Goal: Task Accomplishment & Management: Use online tool/utility

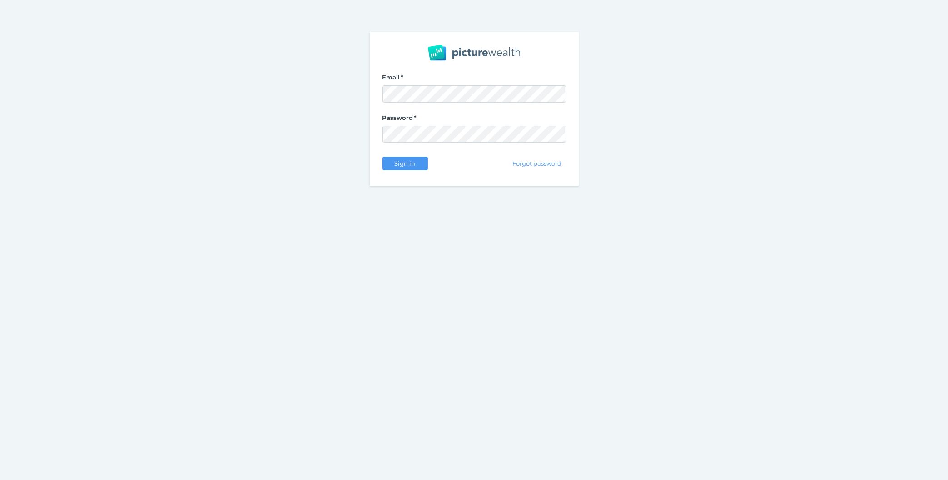
click at [408, 171] on div "Sign in" at bounding box center [404, 163] width 45 height 19
click at [412, 163] on span "Sign in" at bounding box center [405, 163] width 29 height 7
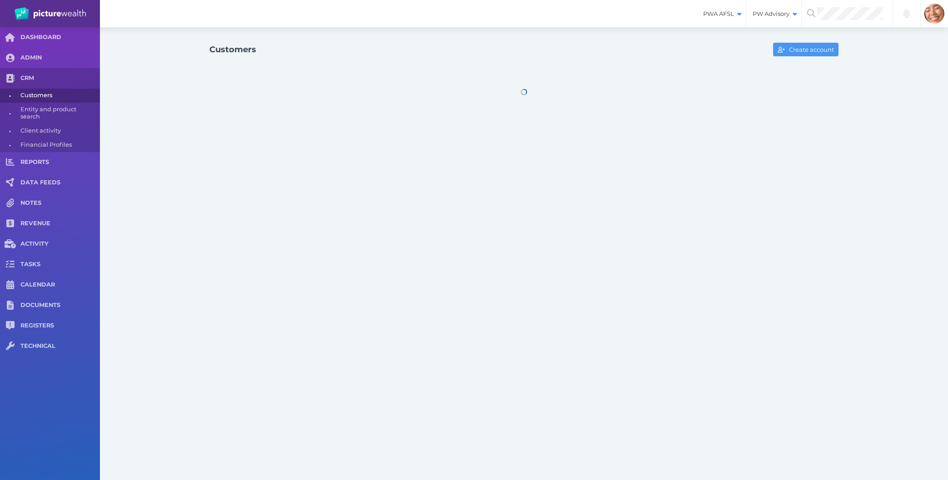
select select "25"
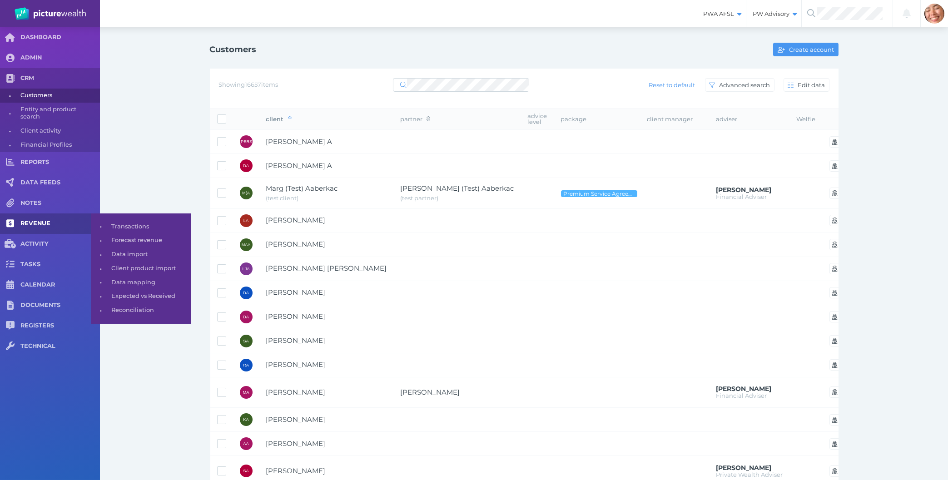
click at [16, 227] on span at bounding box center [10, 223] width 20 height 20
select select "25"
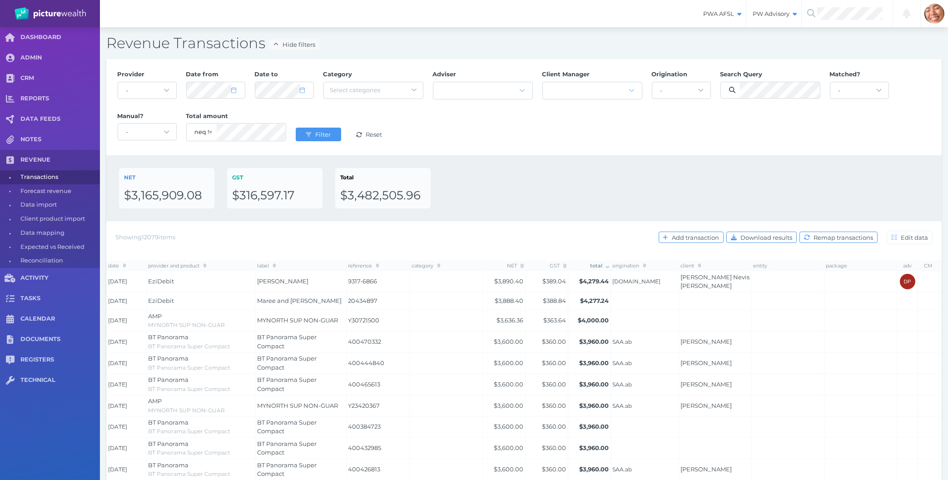
click at [138, 81] on div "- Acuity Fee Revenue Acuity Trustee Advocate Private Wealth Pty Ltd AIA Austral…" at bounding box center [147, 90] width 59 height 23
drag, startPoint x: 145, startPoint y: 84, endPoint x: 535, endPoint y: 122, distance: 391.8
click at [535, 122] on div "Provider - Acuity Fee Revenue Acuity Trustee Advocate Private Wealth Pty Ltd AI…" at bounding box center [524, 107] width 822 height 84
click at [156, 92] on div "Provider - Acuity Fee Revenue Acuity Trustee Advocate Private Wealth Pty Ltd AI…" at bounding box center [524, 107] width 822 height 84
select select "7"
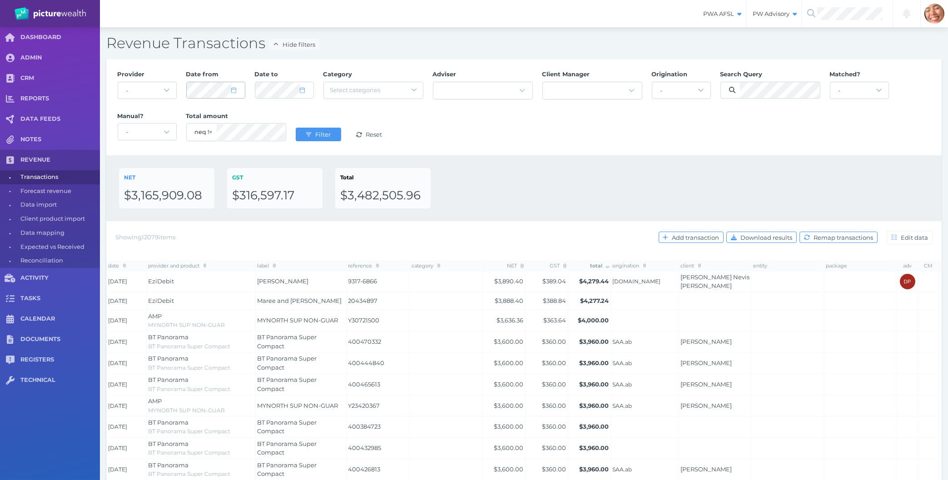
select select "2025"
click at [233, 91] on icon at bounding box center [233, 90] width 5 height 6
click at [288, 116] on icon "button" at bounding box center [290, 117] width 4 height 6
select select "8"
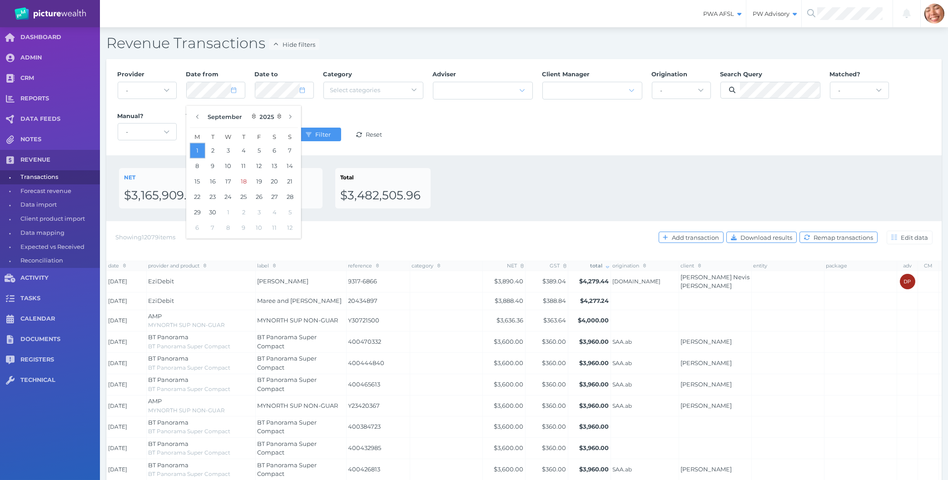
click at [198, 152] on button "1" at bounding box center [197, 150] width 15 height 15
select select "7"
select select "2025"
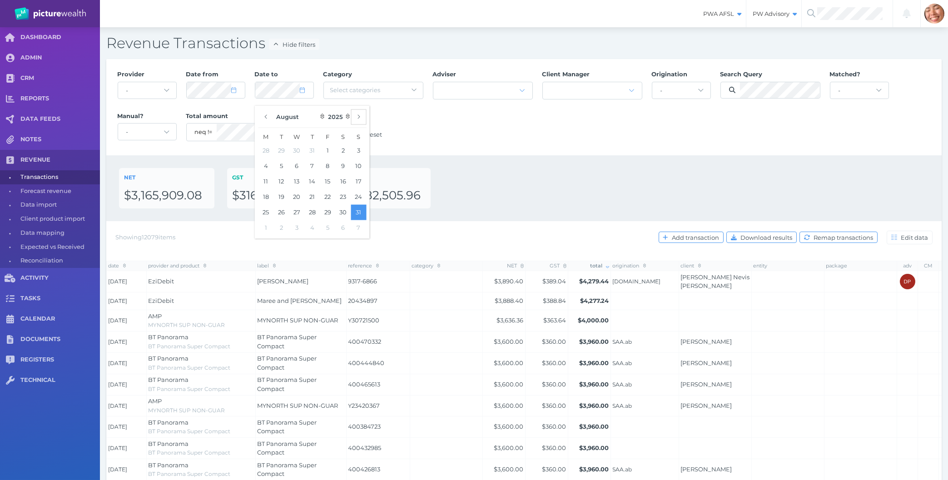
click at [360, 115] on icon "button" at bounding box center [358, 117] width 4 height 6
select select "8"
click at [283, 208] on button "30" at bounding box center [280, 211] width 15 height 15
click at [618, 143] on div "Provider - Acuity Fee Revenue Acuity Trustee Advocate Private Wealth Pty Ltd AI…" at bounding box center [524, 107] width 822 height 84
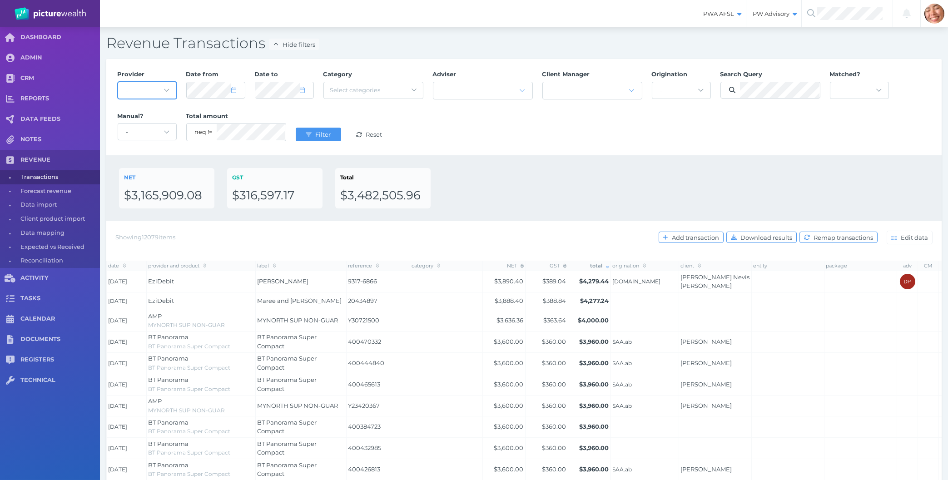
click at [118, 82] on select "- Acuity Fee Revenue Acuity Trustee Advocate Private Wealth Pty Ltd AIA Austral…" at bounding box center [147, 90] width 58 height 16
select select "owmuZ1Te"
click option "Colonial First State" at bounding box center [0, 0] width 0 height 0
click at [152, 94] on select "- Acuity Fee Revenue Acuity Trustee Advocate Private Wealth Pty Ltd AIA Austral…" at bounding box center [147, 90] width 58 height 16
click at [313, 141] on button "Filter" at bounding box center [318, 135] width 45 height 14
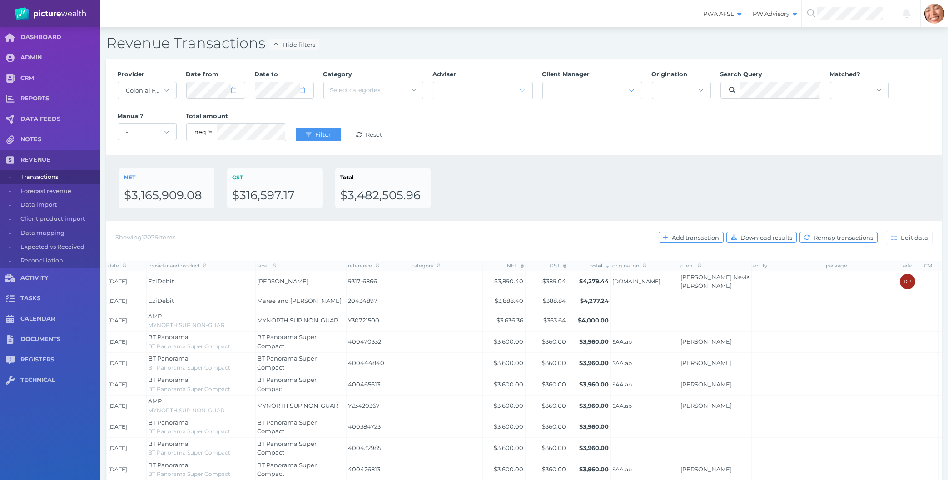
click at [440, 129] on div "Provider - Acuity Fee Revenue Acuity Trustee Advocate Private Wealth Pty Ltd AI…" at bounding box center [524, 107] width 822 height 84
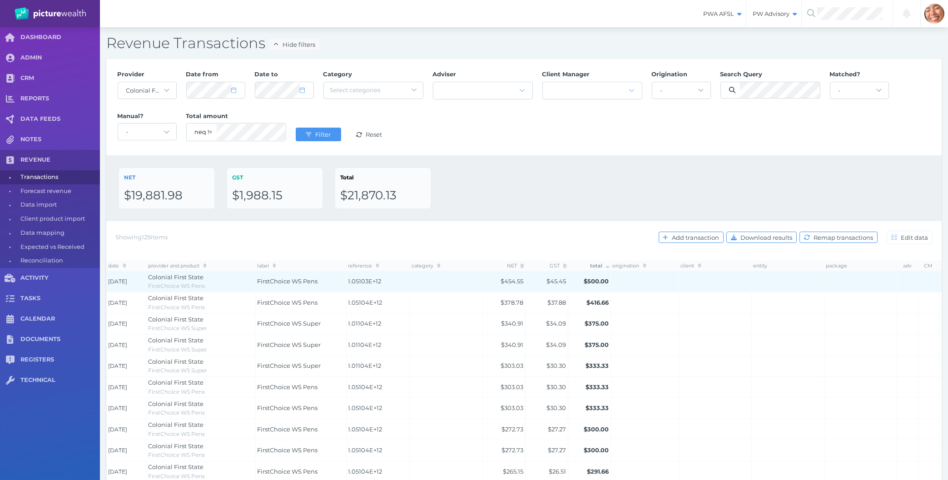
click at [375, 278] on span "1.05103E+12" at bounding box center [378, 281] width 60 height 9
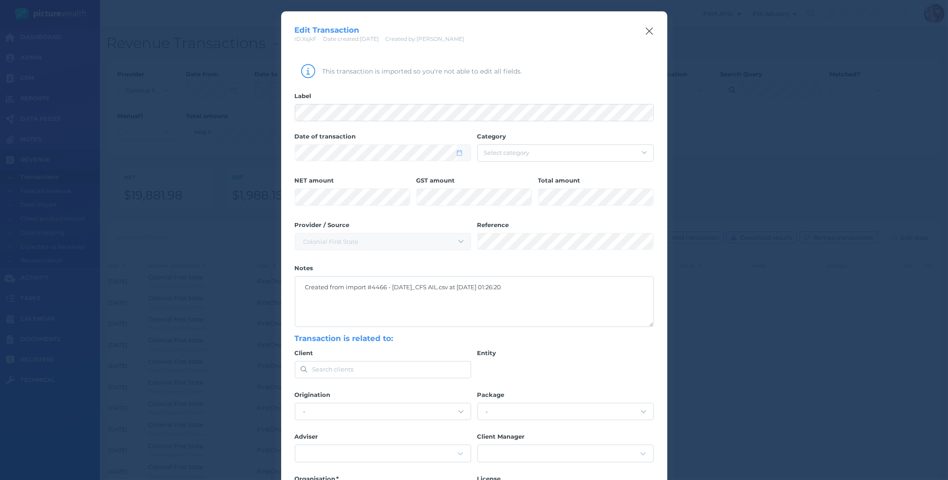
click at [650, 32] on icon "button" at bounding box center [649, 30] width 9 height 11
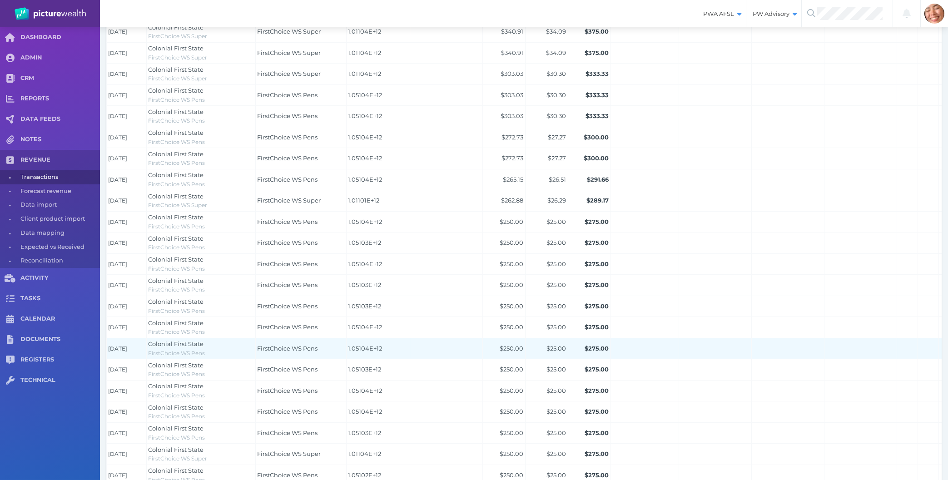
scroll to position [361, 0]
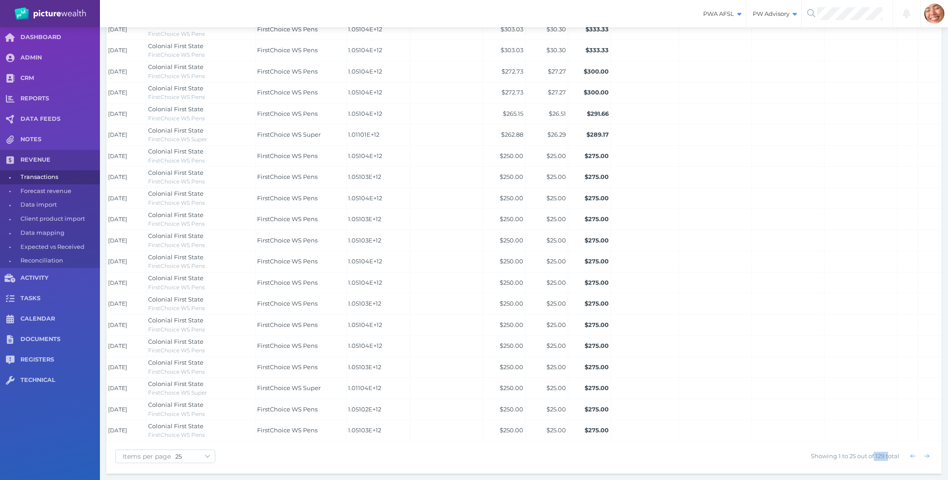
drag, startPoint x: 873, startPoint y: 454, endPoint x: 888, endPoint y: 455, distance: 15.0
click at [888, 455] on span "Showing 1 to 25 out of 129 total" at bounding box center [855, 455] width 89 height 7
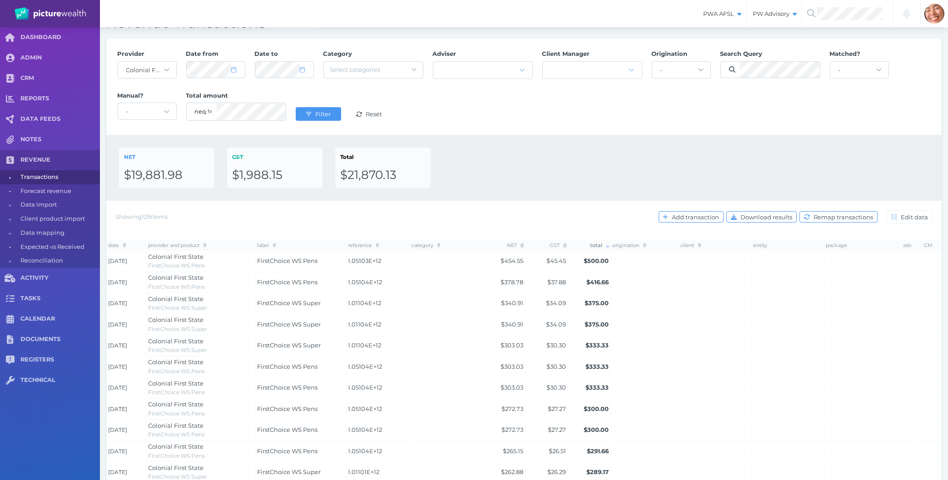
scroll to position [0, 0]
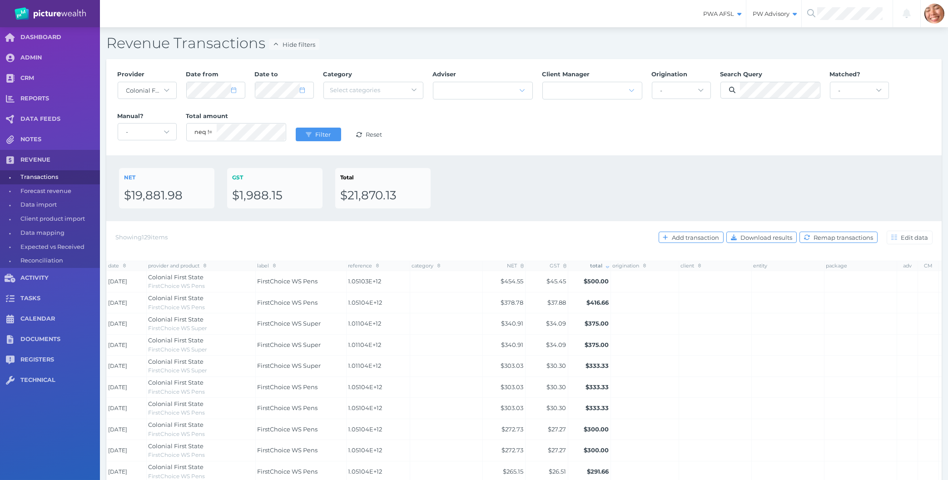
click at [577, 153] on div "Provider - Acuity Fee Revenue Acuity Trustee Advocate Private Wealth Pty Ltd AI…" at bounding box center [523, 107] width 835 height 96
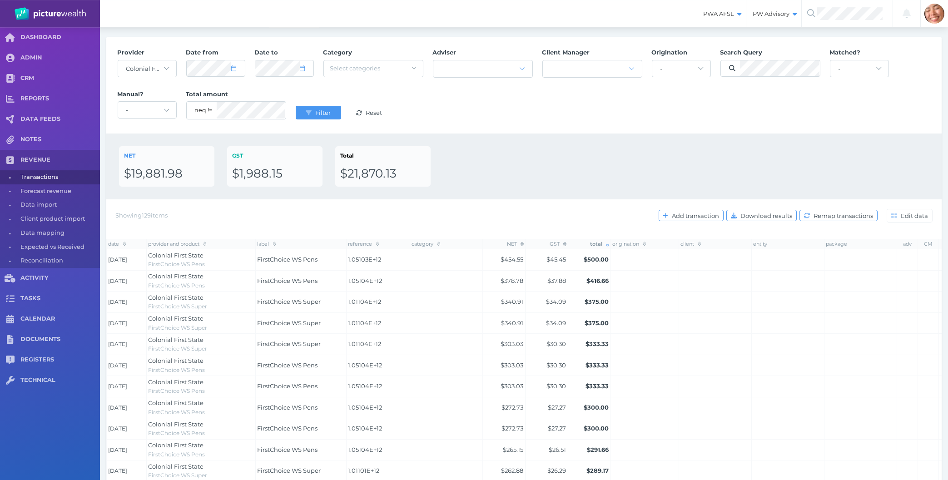
scroll to position [49, 0]
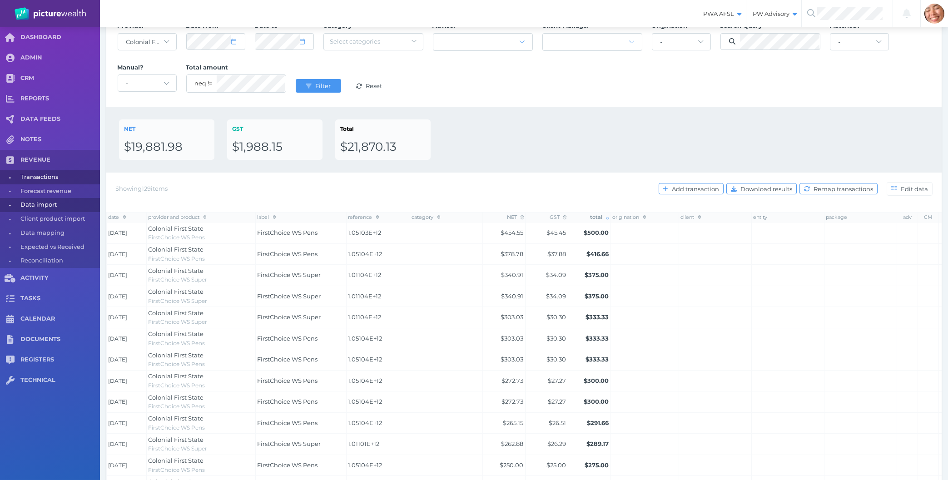
click at [57, 202] on span "Data import" at bounding box center [58, 205] width 76 height 14
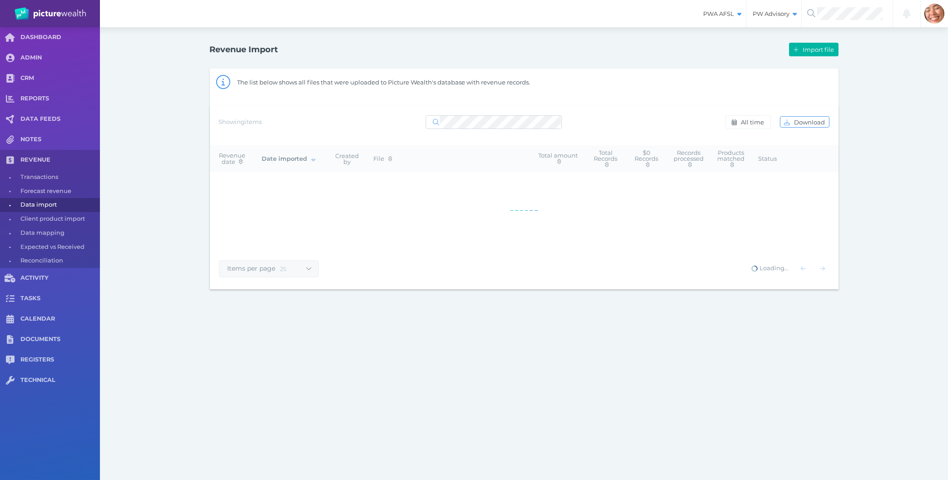
click at [910, 227] on div "Revenue Import Import file The list below shows all files that were uploaded to…" at bounding box center [524, 164] width 848 height 275
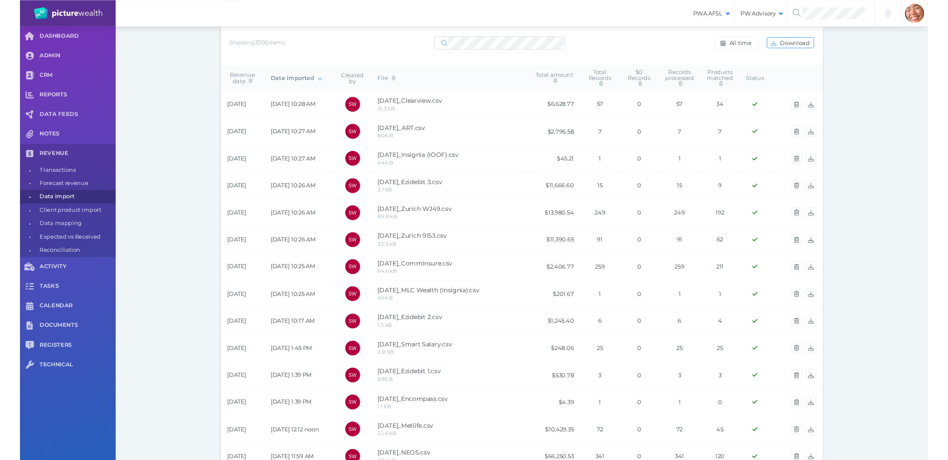
scroll to position [97, 0]
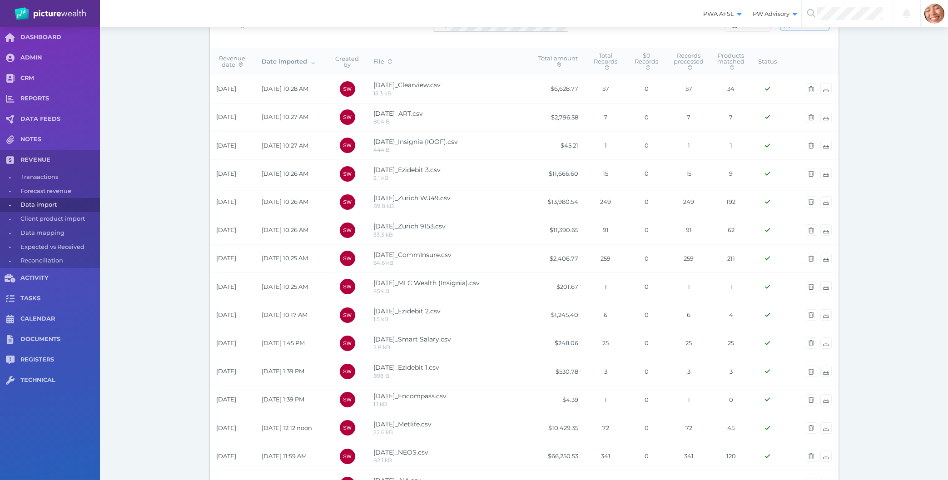
click at [189, 345] on div "Revenue Import Import file The list below shows all files that were uploaded to…" at bounding box center [524, 381] width 848 height 902
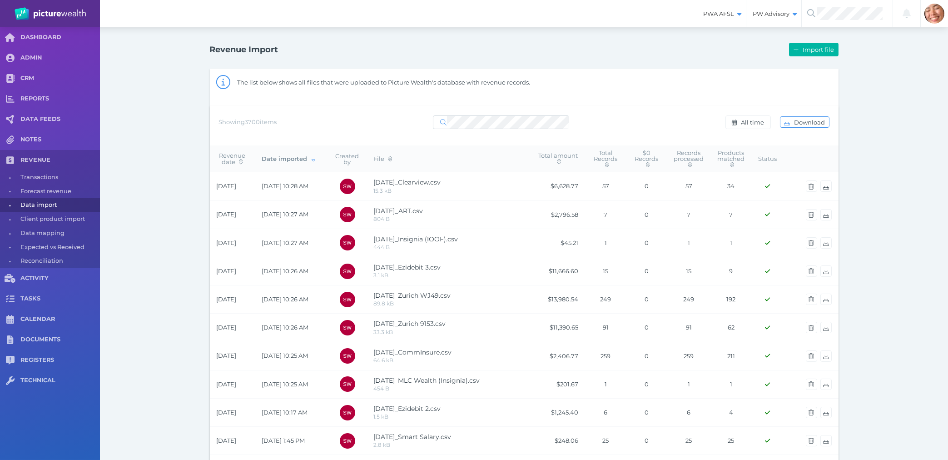
scroll to position [475, 0]
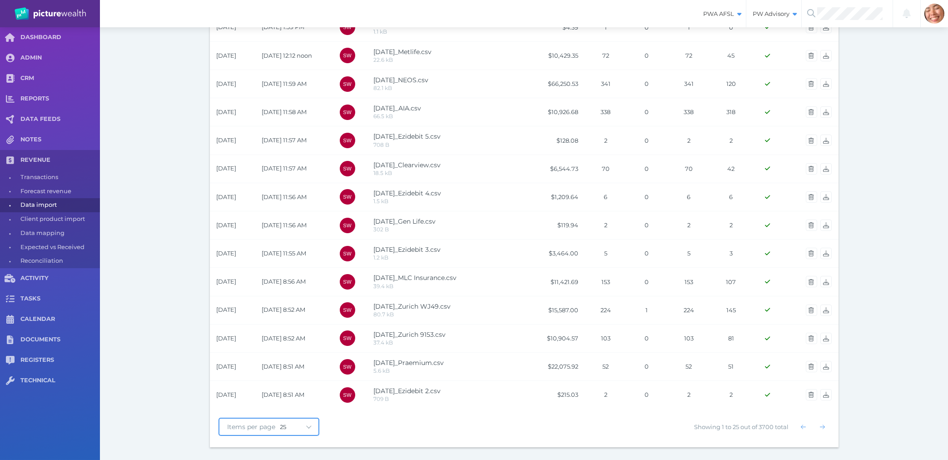
select select "100"
click option "100" at bounding box center [0, 0] width 0 height 0
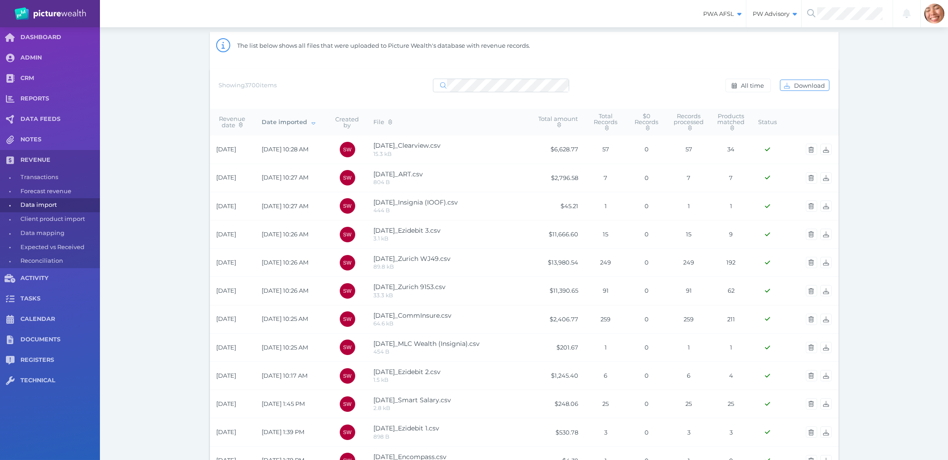
scroll to position [0, 0]
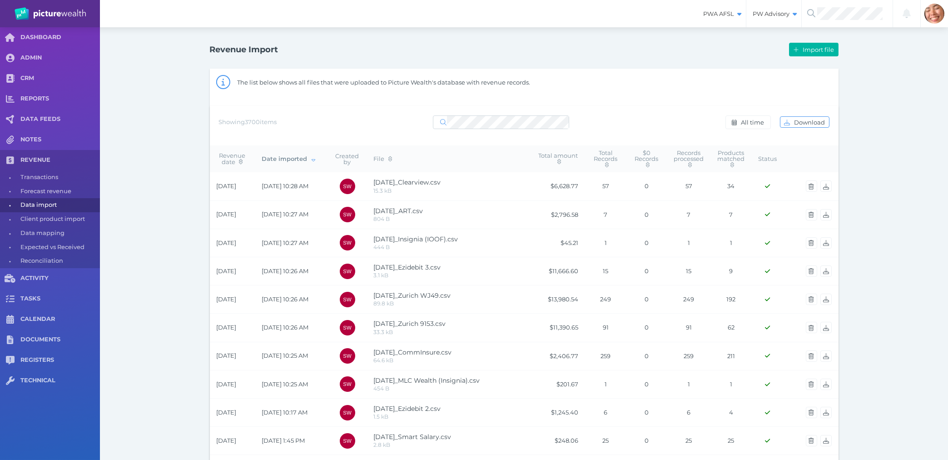
click at [51, 178] on span "Transactions" at bounding box center [58, 177] width 76 height 14
select select "25"
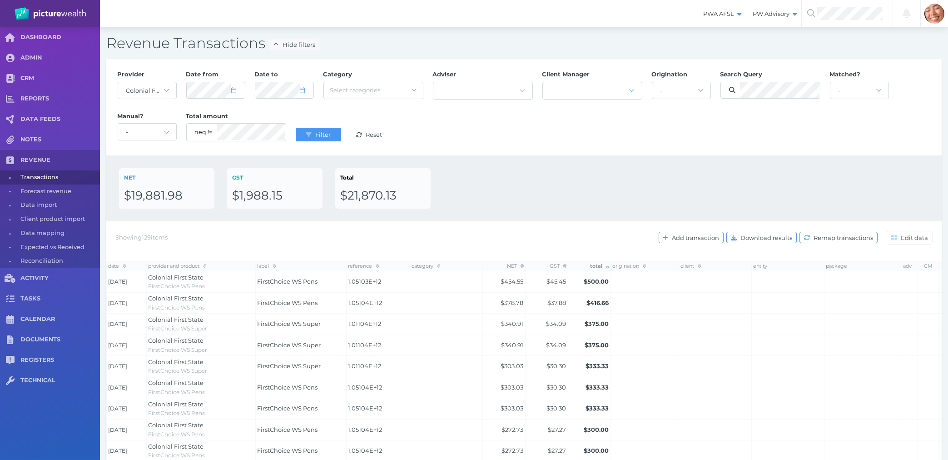
click at [563, 194] on div "NET $19,881.98 GST $1,988.15 Total $21,870.13" at bounding box center [524, 188] width 810 height 40
click at [118, 82] on select "- Acuity Fee Revenue Acuity Trustee Advocate Private Wealth Pty Ltd AIA Austral…" at bounding box center [147, 90] width 58 height 16
select select "null"
click option "-" at bounding box center [0, 0] width 0 height 0
click at [523, 148] on div "Provider - Acuity Fee Revenue Acuity Trustee Advocate Private Wealth Pty Ltd AI…" at bounding box center [524, 107] width 822 height 84
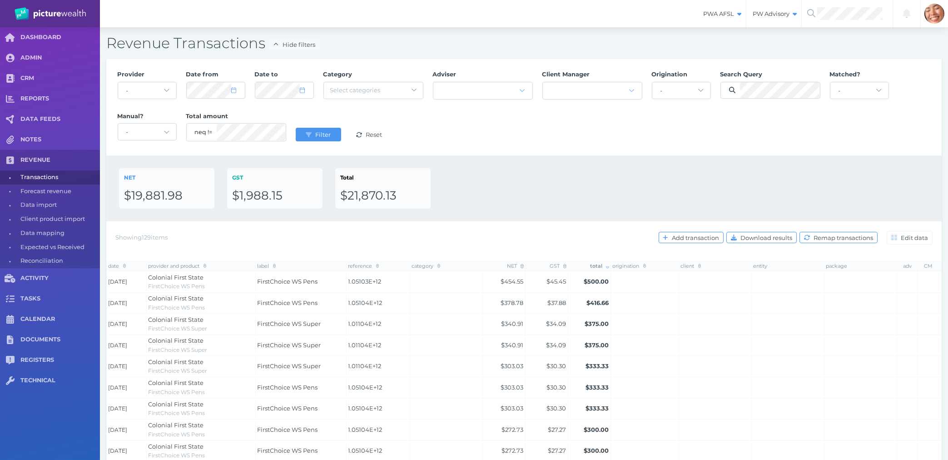
click at [523, 215] on div "NET $19,881.98 GST $1,988.15 Total $21,870.13" at bounding box center [523, 188] width 835 height 66
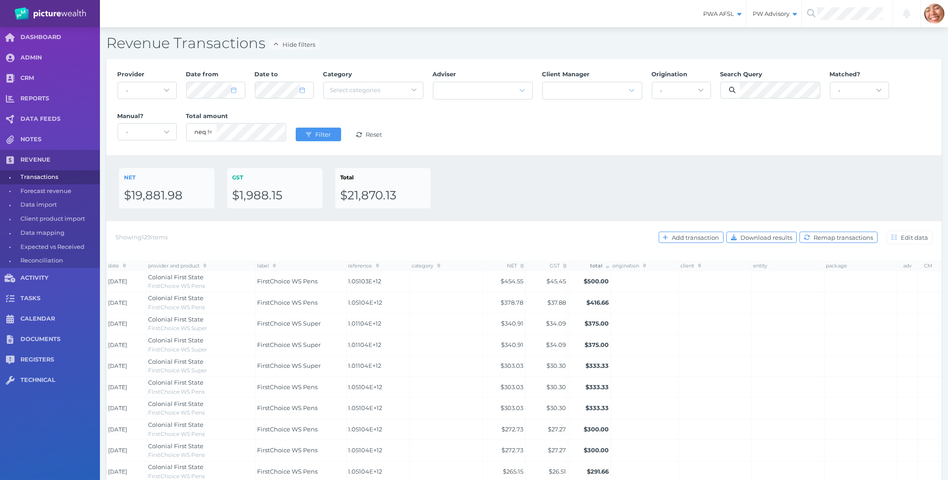
click at [567, 148] on div "Provider - Acuity Fee Revenue Acuity Trustee Advocate Private Wealth Pty Ltd AI…" at bounding box center [524, 107] width 822 height 84
click at [512, 166] on div "NET $19,881.98 GST $1,988.15 Total $21,870.13" at bounding box center [523, 188] width 835 height 66
click at [507, 200] on div "NET $19,881.98 GST $1,988.15 Total $21,870.13" at bounding box center [524, 188] width 810 height 40
click at [734, 138] on div "Provider - Acuity Fee Revenue Acuity Trustee Advocate Private Wealth Pty Ltd AI…" at bounding box center [524, 107] width 822 height 84
select select "8"
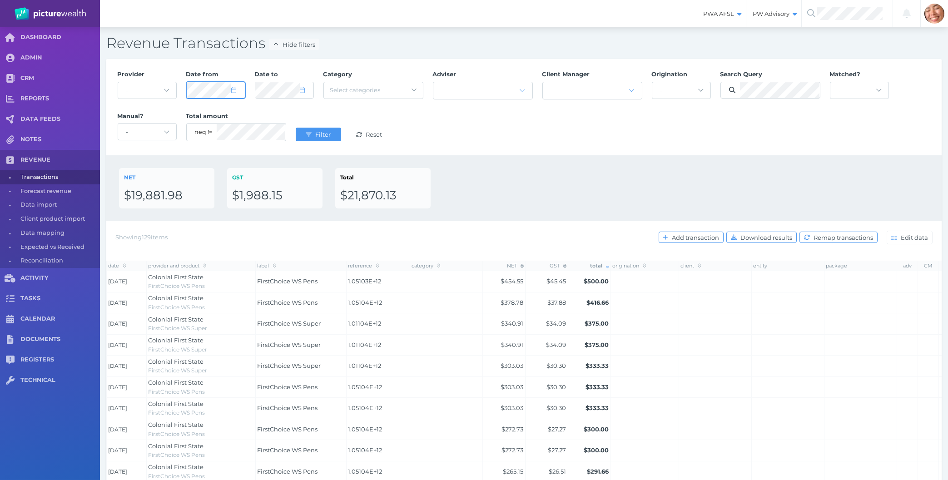
select select "2025"
click at [119, 89] on div "Provider - Acuity Fee Revenue Acuity Trustee Advocate Private Wealth Pty Ltd AI…" at bounding box center [524, 107] width 822 height 84
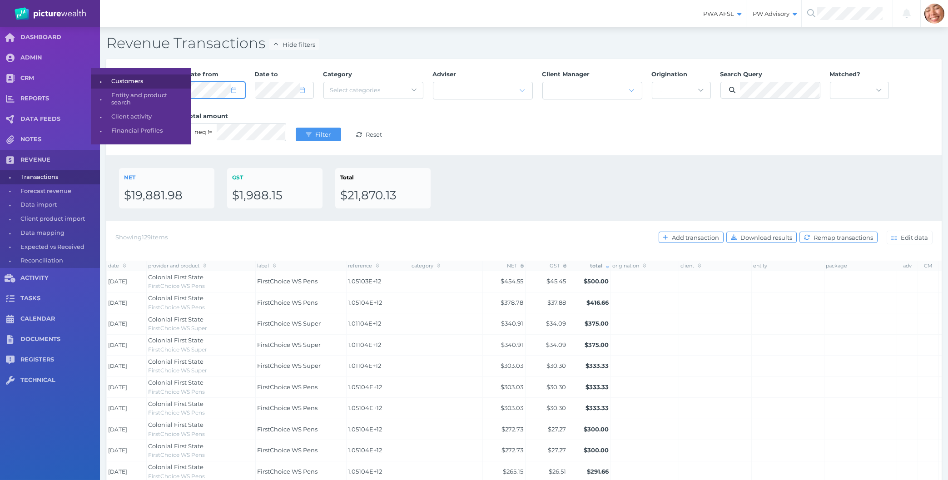
select select "8"
select select "2025"
select select "8"
select select "2025"
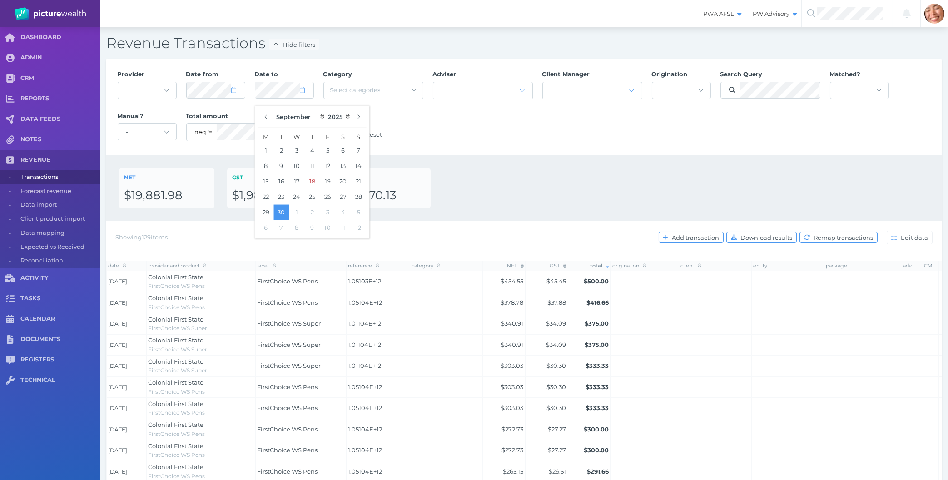
click at [605, 131] on div "Provider - Acuity Fee Revenue Acuity Trustee Advocate Private Wealth Pty Ltd AI…" at bounding box center [524, 107] width 822 height 84
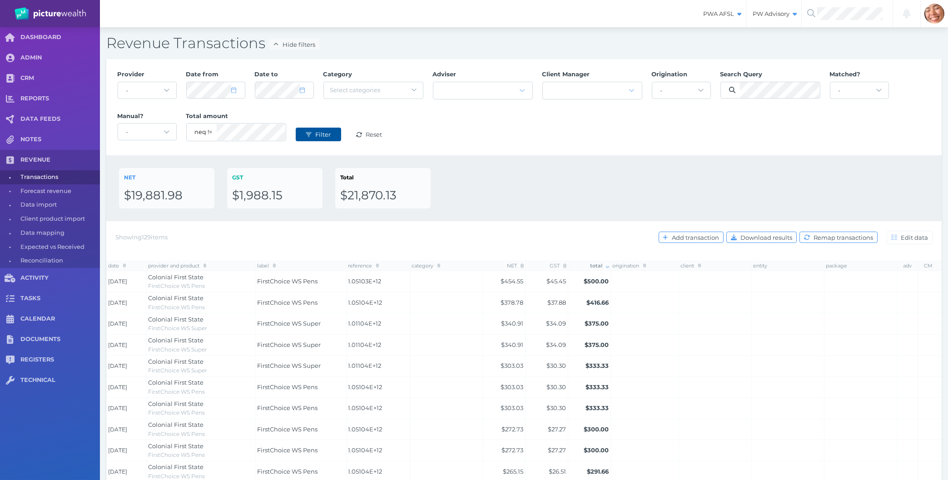
click at [326, 134] on span "Filter" at bounding box center [323, 134] width 21 height 7
click at [469, 134] on div "Provider - Acuity Fee Revenue Acuity Trustee Advocate Private Wealth Pty Ltd AI…" at bounding box center [524, 107] width 822 height 84
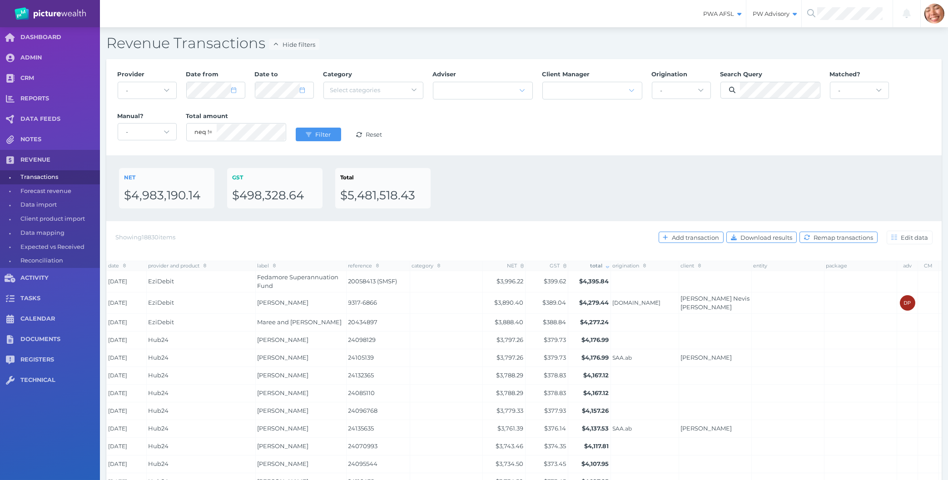
click at [521, 168] on div "NET $4,983,190.14 GST $498,328.64 Total $5,481,518.43" at bounding box center [523, 188] width 835 height 66
click at [679, 177] on div "NET $4,983,190.14 GST $498,328.64 Total $5,481,518.43" at bounding box center [524, 188] width 810 height 40
click option "BT Funds Management" at bounding box center [0, 0] width 0 height 0
click at [118, 82] on select "- Acuity Fee Revenue Acuity Trustee Advocate Private Wealth Pty Ltd AIA Austral…" at bounding box center [147, 90] width 58 height 16
select select "null"
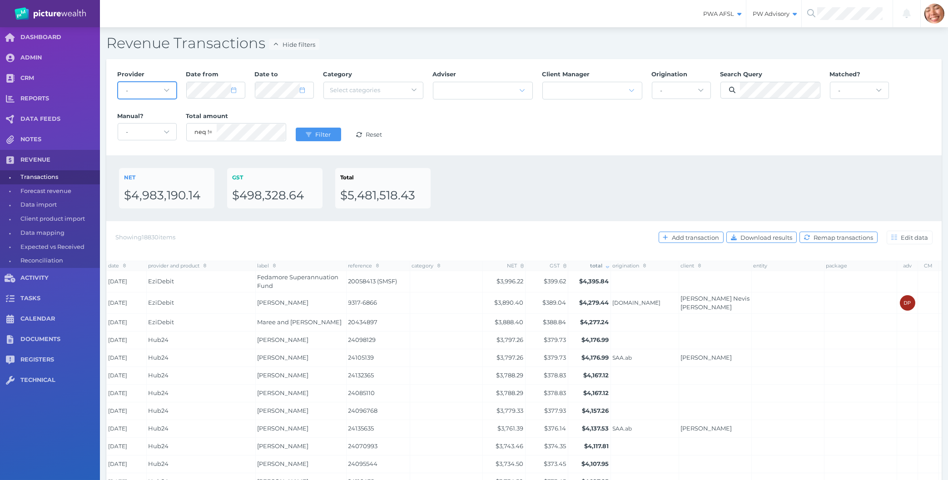
click option "-" at bounding box center [0, 0] width 0 height 0
click at [315, 130] on button "Filter" at bounding box center [318, 135] width 45 height 14
click at [544, 125] on div "Provider - Acuity Fee Revenue Acuity Trustee Advocate Private Wealth Pty Ltd AI…" at bounding box center [524, 107] width 822 height 84
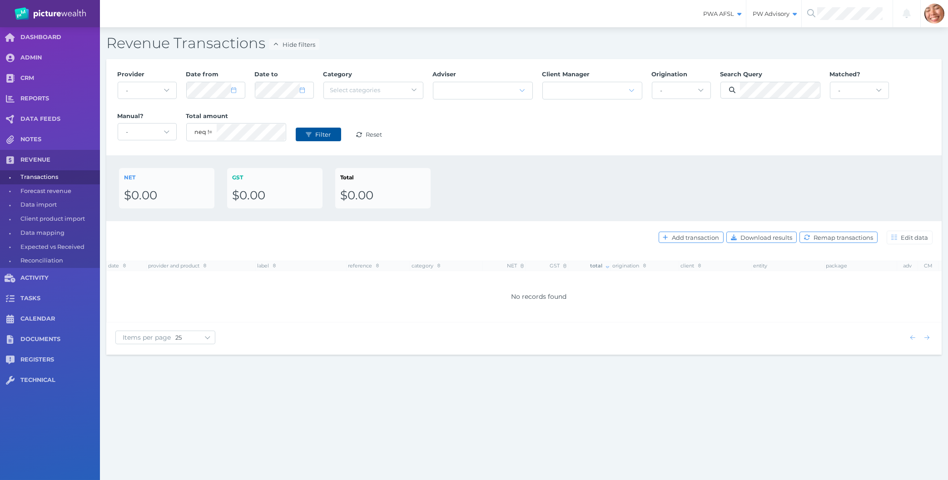
click at [321, 138] on button "Filter" at bounding box center [318, 135] width 45 height 14
click at [632, 148] on div "Provider - Acuity Fee Revenue Acuity Trustee Advocate Private Wealth Pty Ltd AI…" at bounding box center [524, 107] width 822 height 84
